Goal: Task Accomplishment & Management: Manage account settings

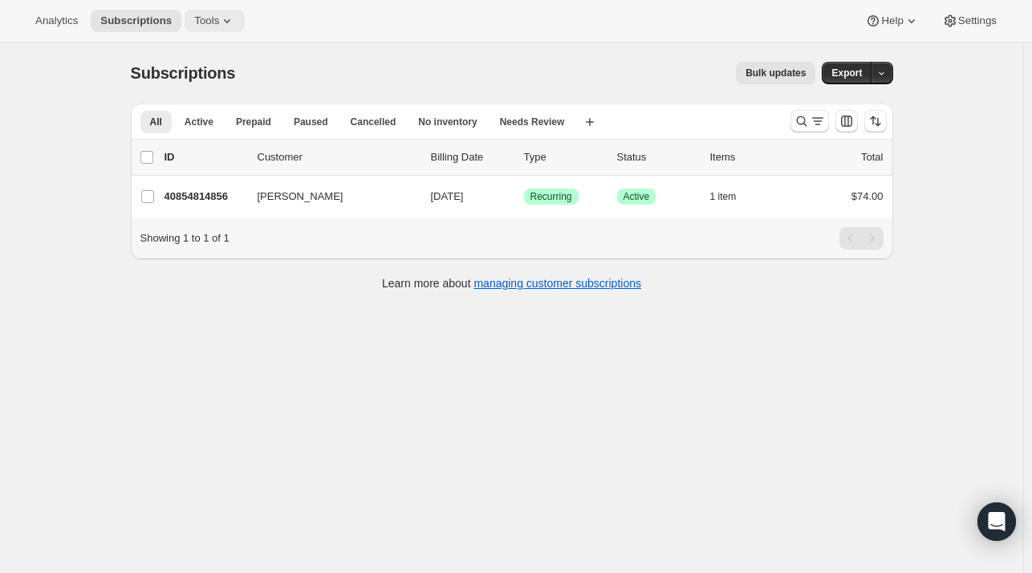
click at [210, 27] on span "Tools" at bounding box center [206, 20] width 25 height 13
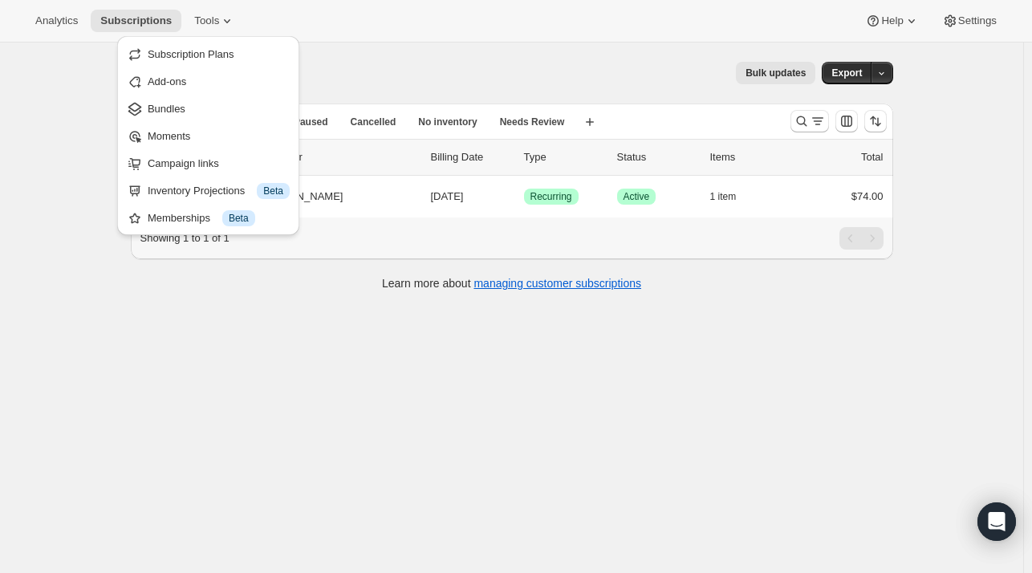
click at [206, 67] on ul "Subscription Plans Add-ons Bundles Moments Campaign links Inventory Projections…" at bounding box center [208, 135] width 173 height 189
click at [190, 59] on span "Subscription Plans" at bounding box center [191, 54] width 87 height 12
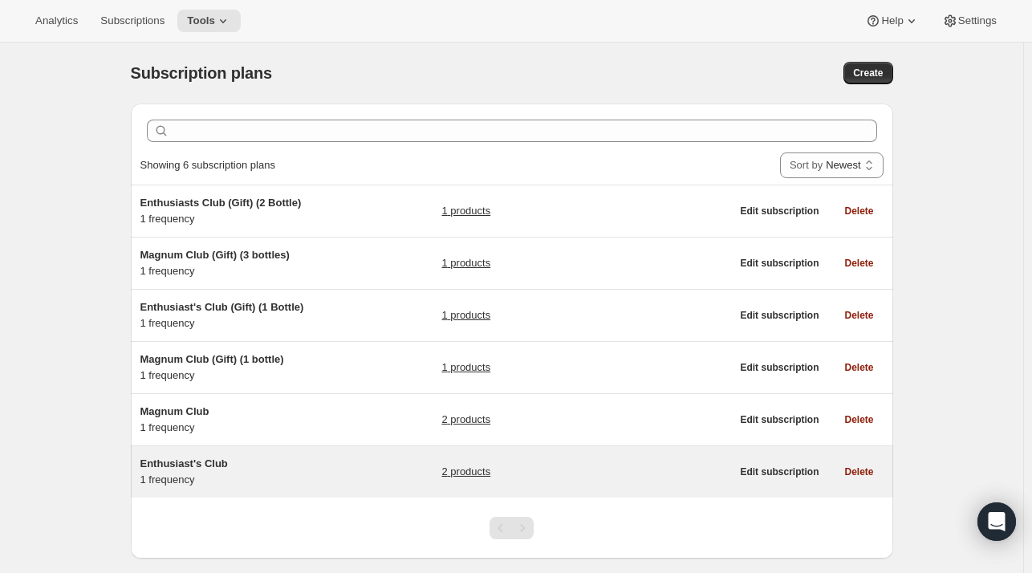
click at [217, 473] on div "Enthusiast's Club 1 frequency" at bounding box center [240, 472] width 201 height 32
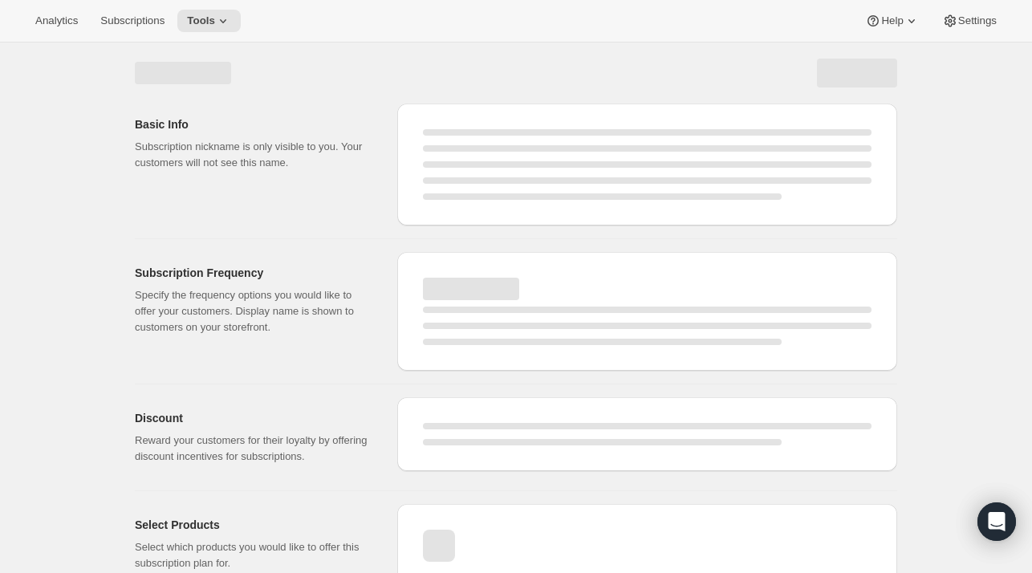
select select "WEEK"
select select "MONTH"
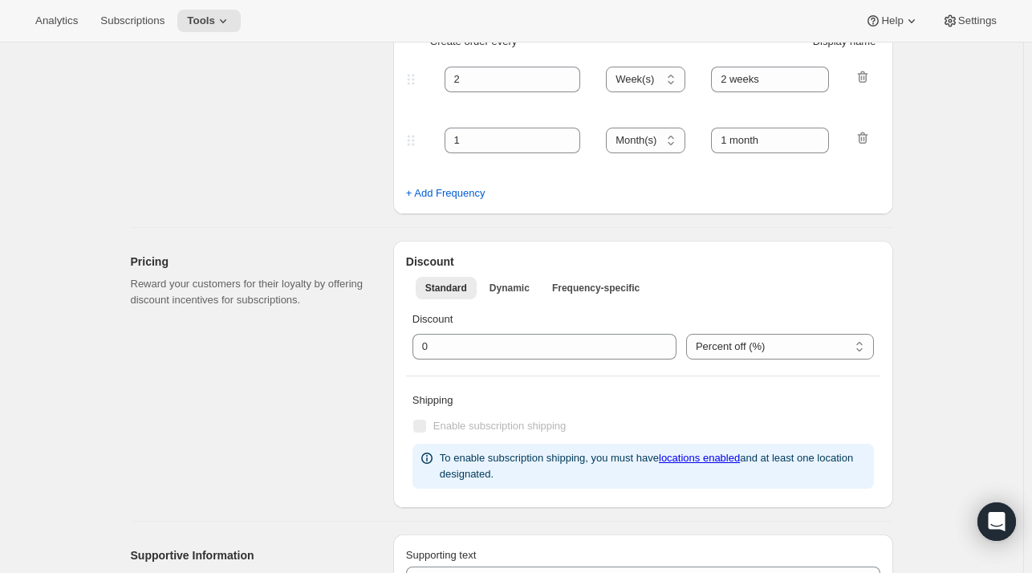
type input "Enthusiast's Club"
type input "3"
select select "MONTH"
type input "Quarterly Delivery"
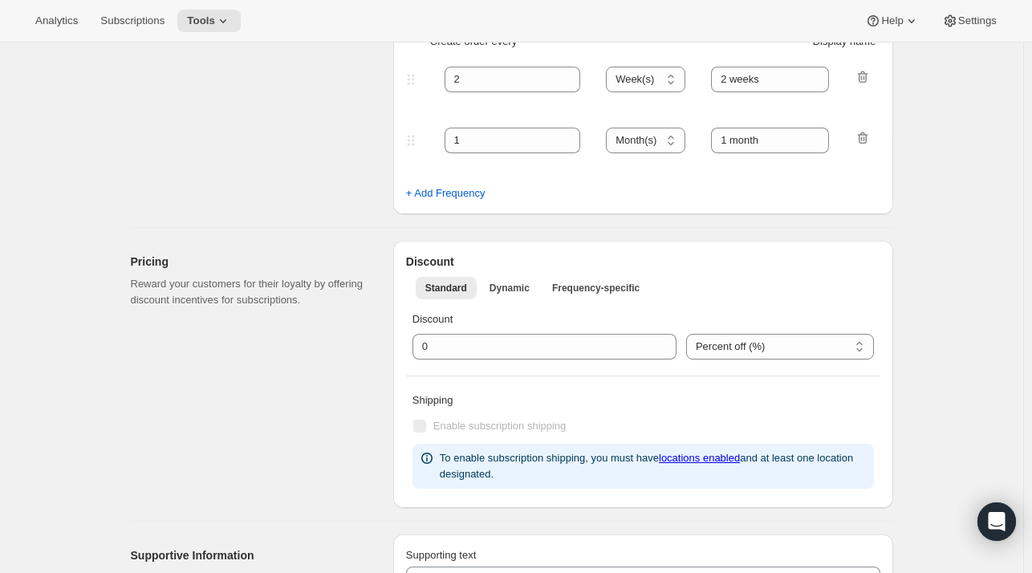
checkbox input "true"
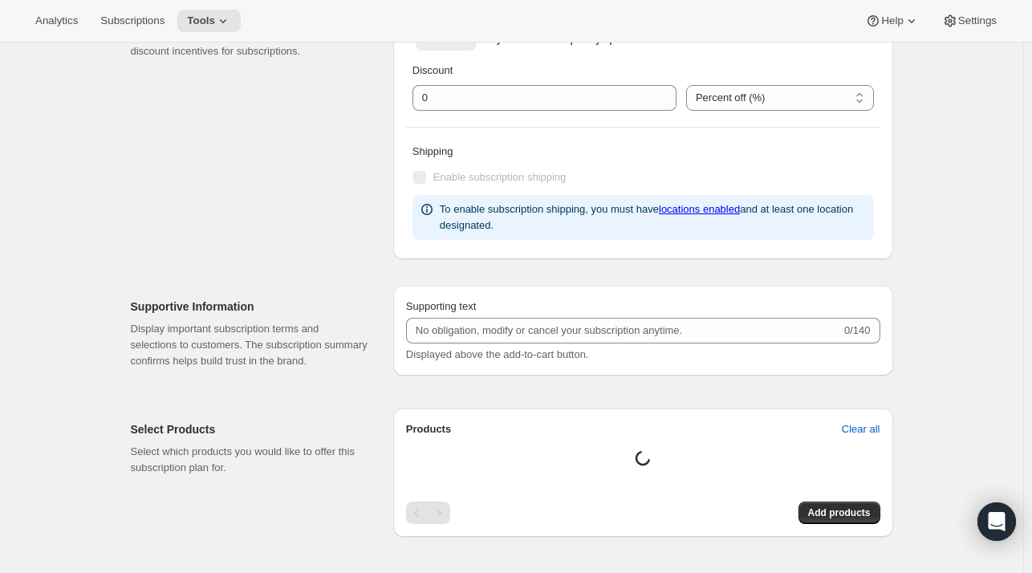
select select "YEARDAY"
select select "10"
select select "6"
select select "4"
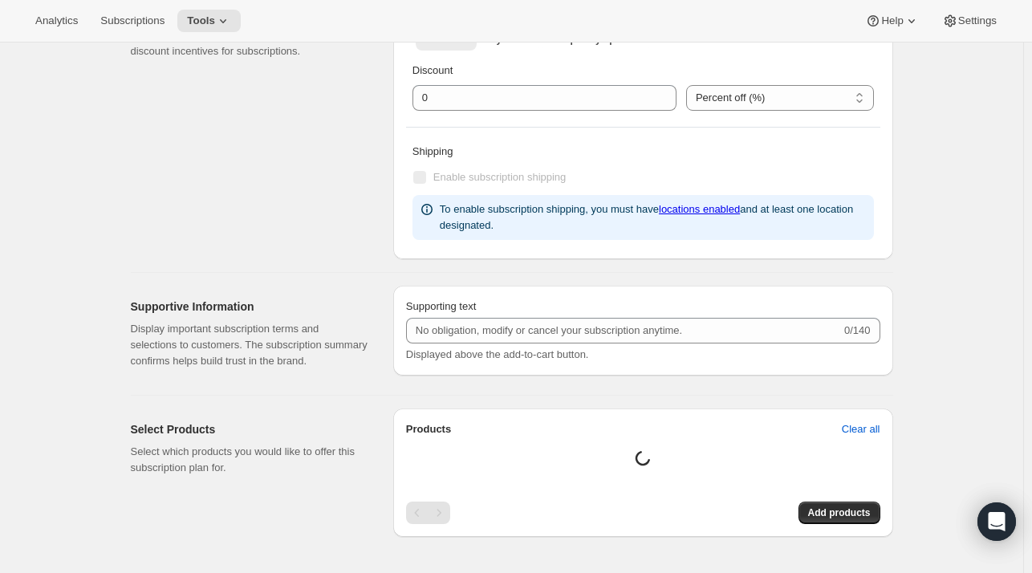
select select "6"
select select "7"
select select "6"
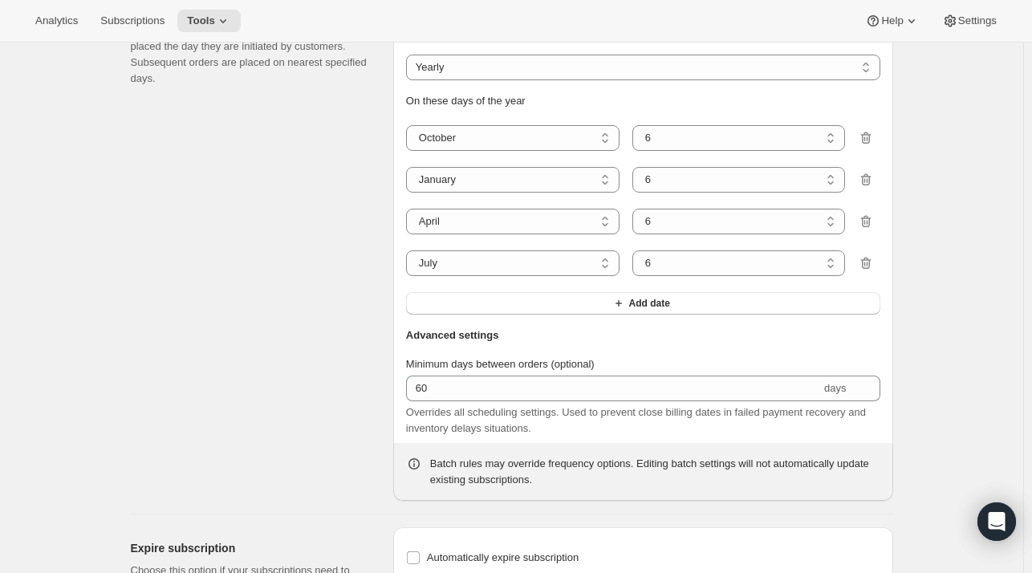
scroll to position [1227, 0]
